Goal: Task Accomplishment & Management: Complete application form

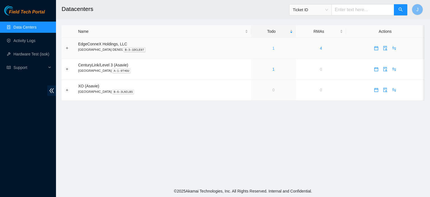
click at [272, 48] on link "1" at bounding box center [273, 48] width 2 height 4
click at [15, 41] on link "Activity Logs" at bounding box center [24, 40] width 22 height 4
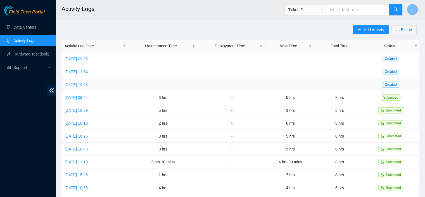
click at [88, 85] on link "[DATE] 10:03" at bounding box center [76, 84] width 23 height 4
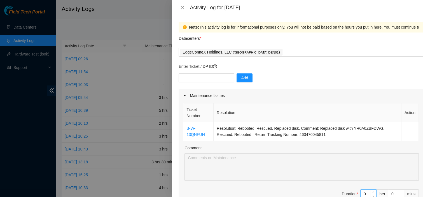
click at [363, 192] on input "0" at bounding box center [368, 193] width 16 height 8
type input "1"
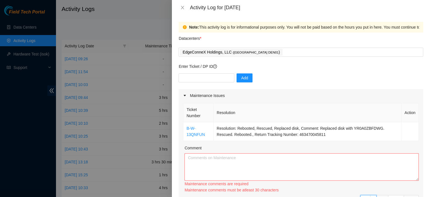
type input "1"
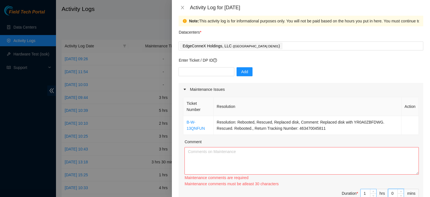
type input "3"
type input "30"
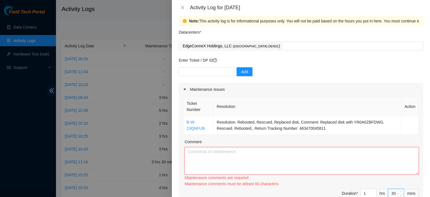
click at [289, 157] on textarea "Comment" at bounding box center [301, 160] width 234 height 27
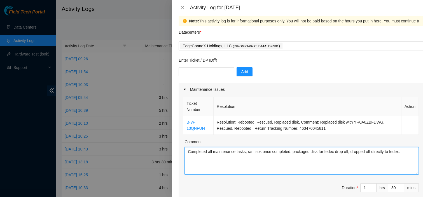
type textarea "Completed all maintenance tasks, ran isok once completed. packaged disk for fed…"
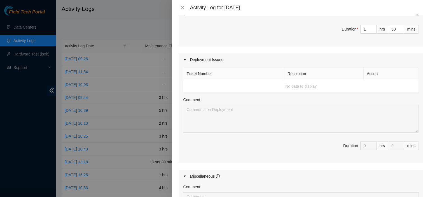
scroll to position [165, 0]
click at [237, 84] on td "No data to display" at bounding box center [300, 85] width 235 height 13
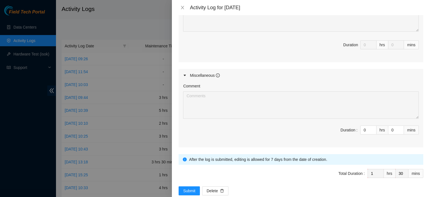
scroll to position [270, 0]
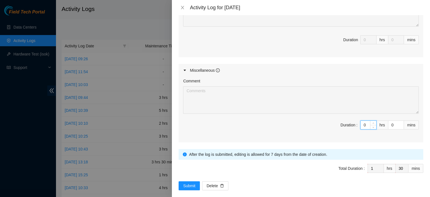
click at [362, 123] on input "0" at bounding box center [368, 125] width 16 height 8
type input "7"
type input "8"
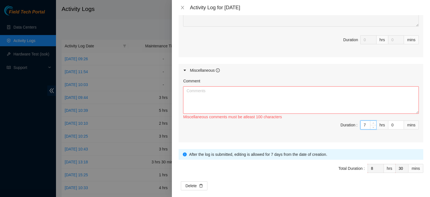
type input "7"
click at [311, 90] on textarea "Comment" at bounding box center [301, 99] width 236 height 27
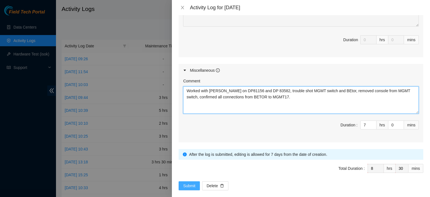
type textarea "Worked with [PERSON_NAME] on DP81156 and DP 83582, trouble shot MGMT switch and…"
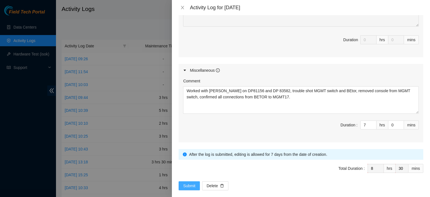
click at [192, 181] on button "Submit" at bounding box center [188, 185] width 21 height 9
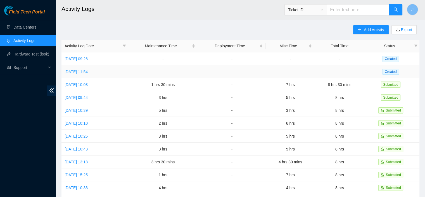
click at [88, 71] on link "[DATE] 11:54" at bounding box center [76, 71] width 23 height 4
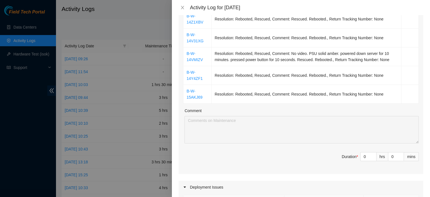
scroll to position [208, 0]
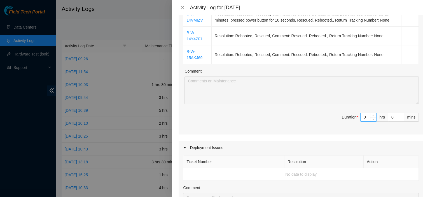
click at [360, 116] on input "0" at bounding box center [368, 117] width 16 height 8
type input "5"
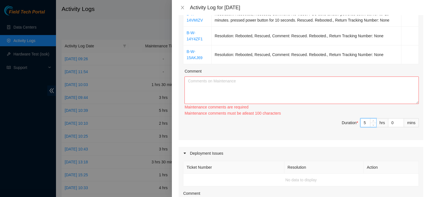
type input "5"
click at [346, 93] on textarea "Comment" at bounding box center [301, 89] width 234 height 27
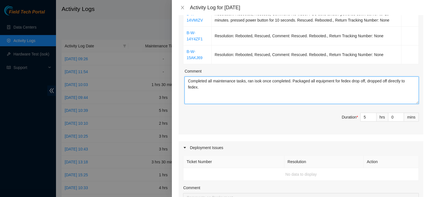
type textarea "Completed all maintenance tasks, ran isok once completed. Packaged all equipmen…"
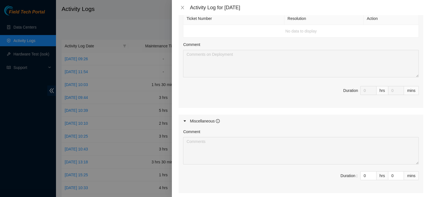
scroll to position [365, 0]
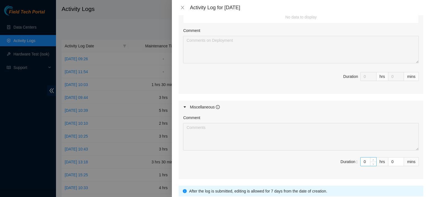
click at [365, 158] on input "0" at bounding box center [368, 161] width 16 height 8
type input "3"
type input "8"
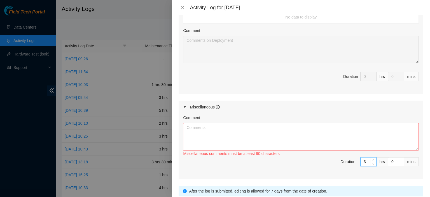
type input "3"
click at [350, 130] on textarea "Comment" at bounding box center [301, 136] width 236 height 27
click at [251, 126] on textarea "Worked with [PERSON_NAME] and [PERSON_NAME] on DP 83582" at bounding box center [301, 136] width 236 height 27
click at [265, 124] on textarea "Worked with [PERSON_NAME] and [PERSON_NAME] on DP83582" at bounding box center [301, 136] width 236 height 27
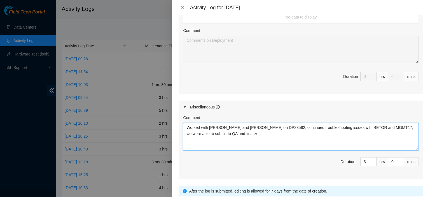
type textarea "Worked with [PERSON_NAME] and [PERSON_NAME] on DP83582, continued troubleshooti…"
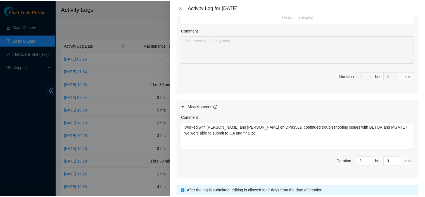
scroll to position [406, 0]
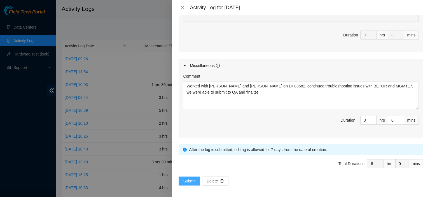
click at [192, 178] on span "Submit" at bounding box center [189, 181] width 12 height 6
